Goal: Use online tool/utility: Utilize a website feature to perform a specific function

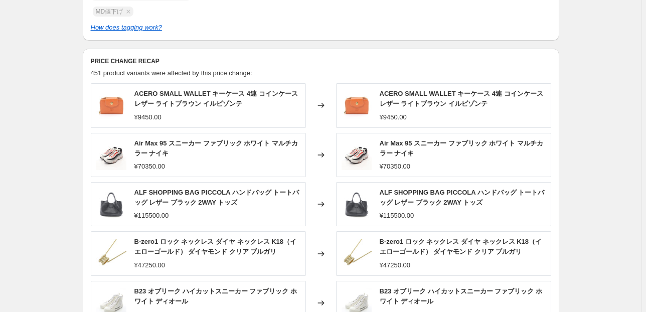
scroll to position [442, 0]
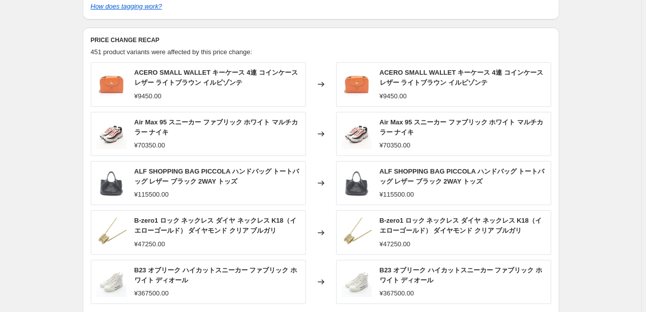
click at [102, 137] on img at bounding box center [111, 134] width 30 height 30
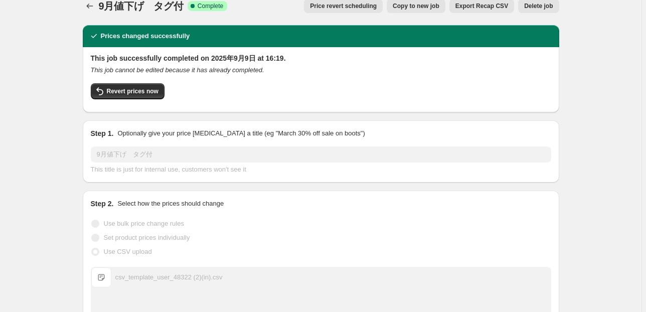
scroll to position [0, 0]
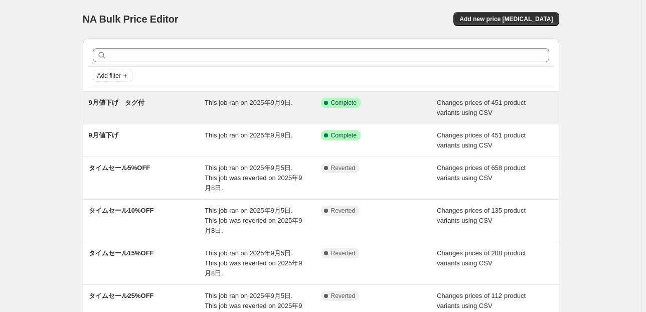
click at [111, 110] on div "9月値下げ　タグ付" at bounding box center [147, 108] width 116 height 20
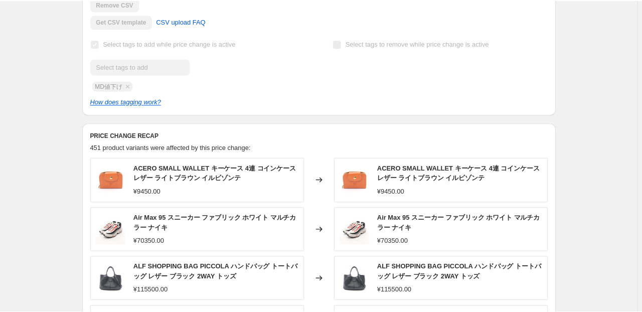
scroll to position [361, 0]
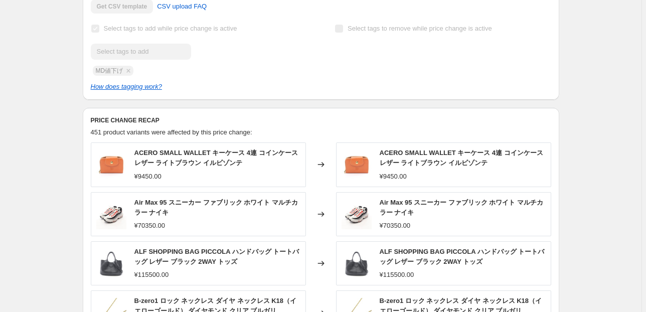
click at [47, 131] on div "9月値下げ　タグ付. This page is ready 9月値下げ　タグ付 Success Complete Complete Price revert …" at bounding box center [321, 94] width 642 height 910
click at [287, 62] on div "Submit MD値下げ" at bounding box center [199, 60] width 216 height 32
click at [35, 136] on div "9月値下げ　タグ付. This page is ready 9月値下げ　タグ付 Success Complete Complete Price revert …" at bounding box center [321, 94] width 642 height 910
click at [37, 108] on div "9月値下げ　タグ付. This page is ready 9月値下げ　タグ付 Success Complete Complete Price revert …" at bounding box center [321, 94] width 642 height 910
